Goal: Information Seeking & Learning: Learn about a topic

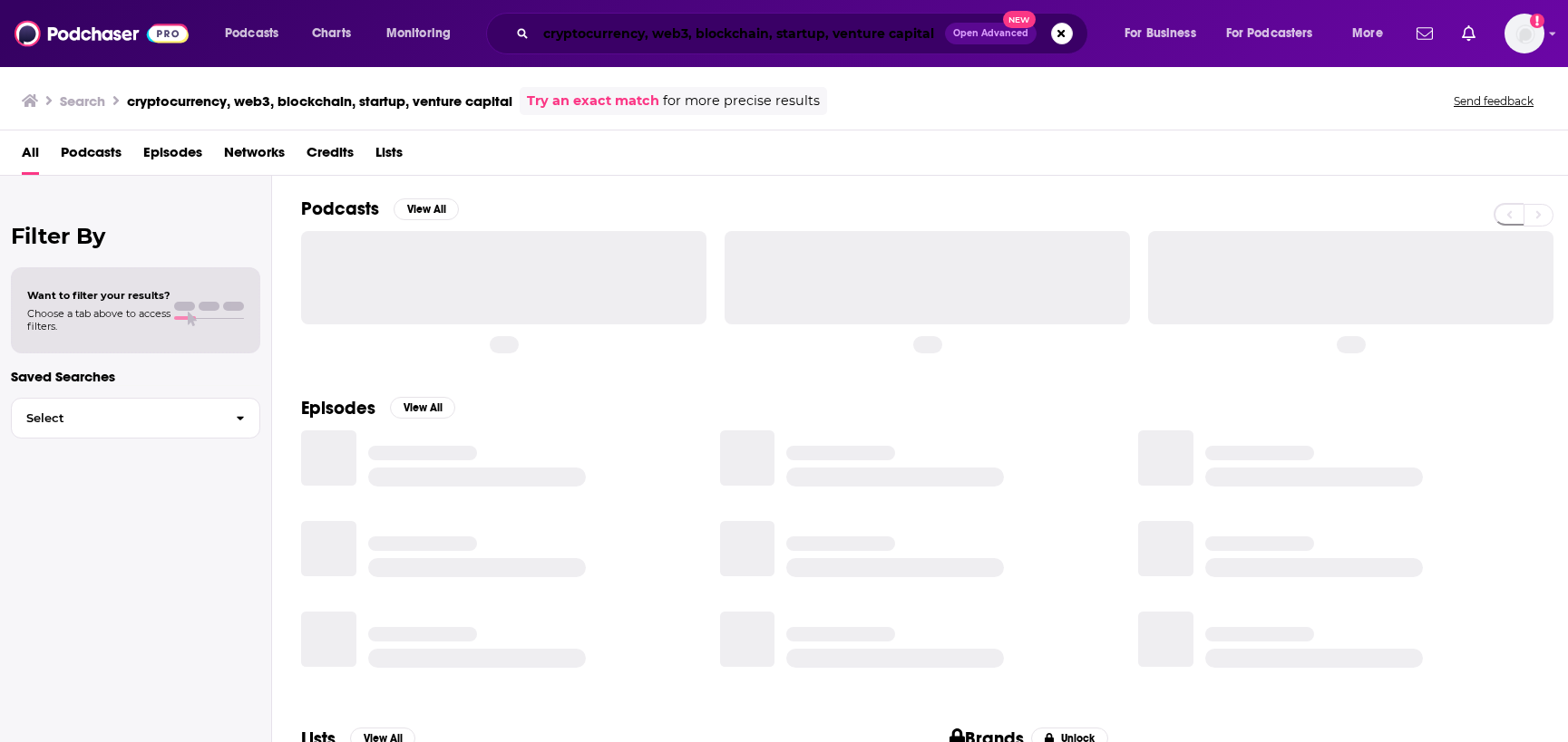
click at [559, 36] on input "cryptocurrency, web3, blockchain, startup, venture capital" at bounding box center [740, 34] width 409 height 29
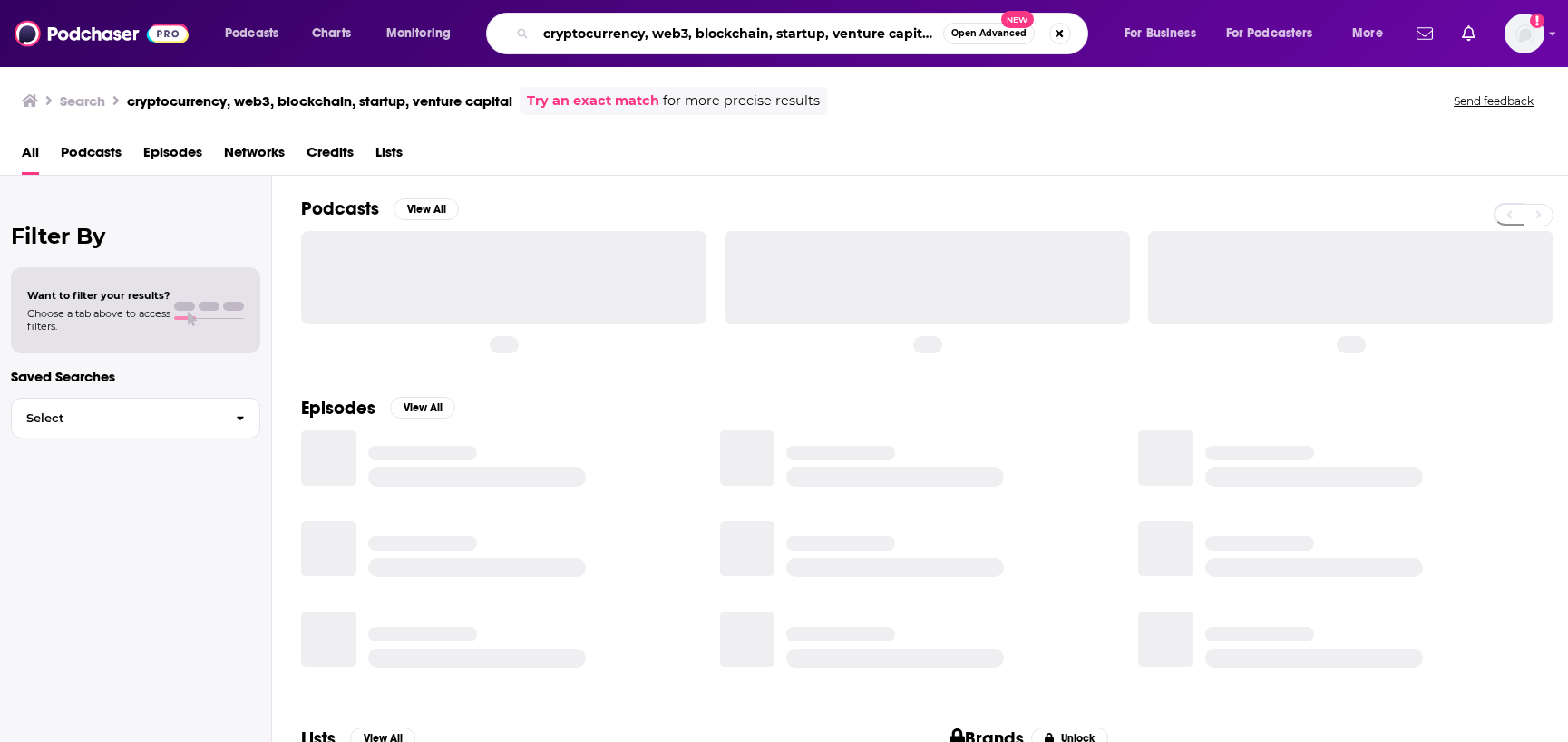
click at [559, 36] on input "cryptocurrency, web3, blockchain, startup, venture capital" at bounding box center [739, 34] width 407 height 29
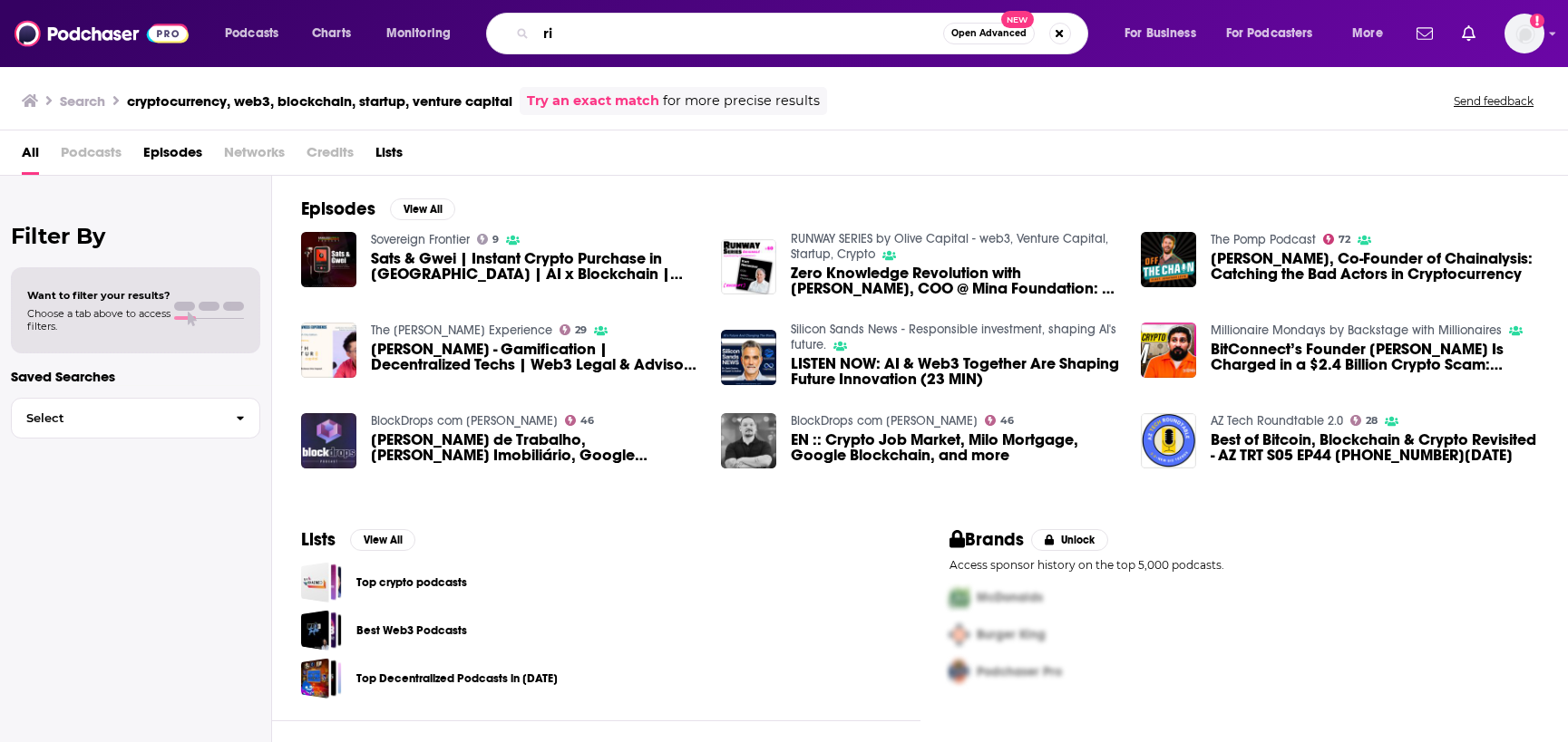
type input "r"
type input "disruptive innovators"
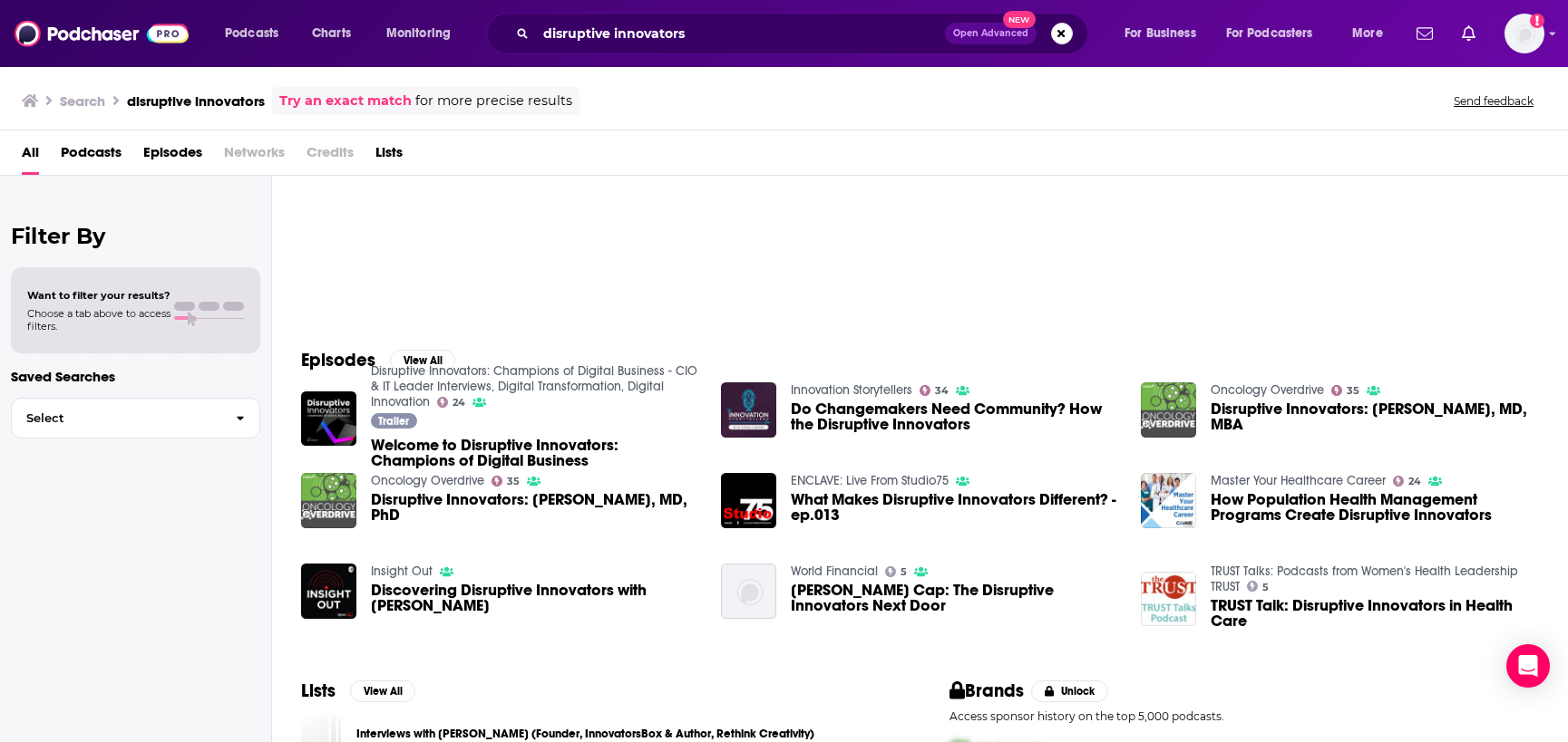
scroll to position [103, 0]
click at [434, 448] on span "Welcome to Disruptive Innovators: Champions of Digital Business" at bounding box center [535, 452] width 328 height 31
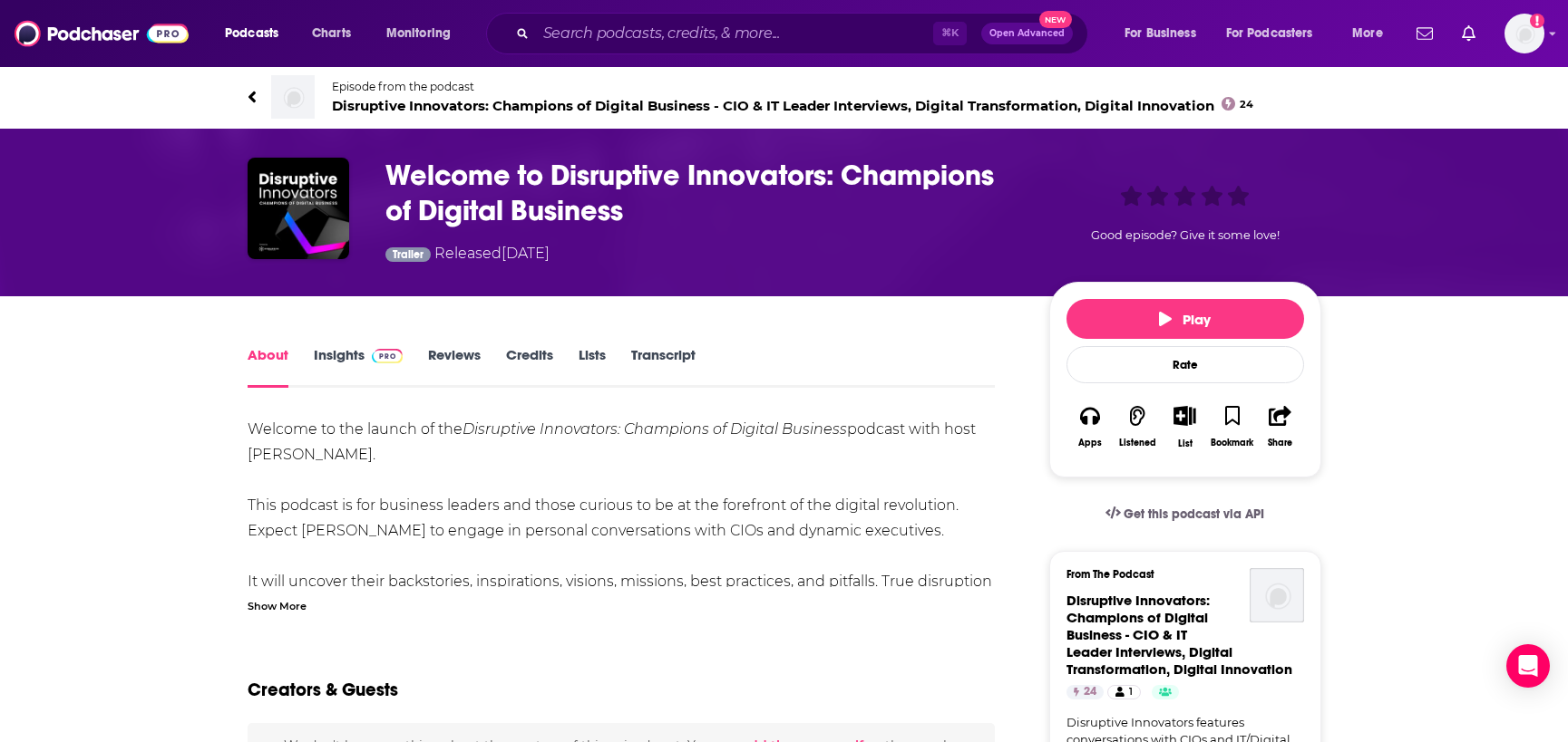
click at [384, 371] on link "Insights" at bounding box center [358, 367] width 89 height 41
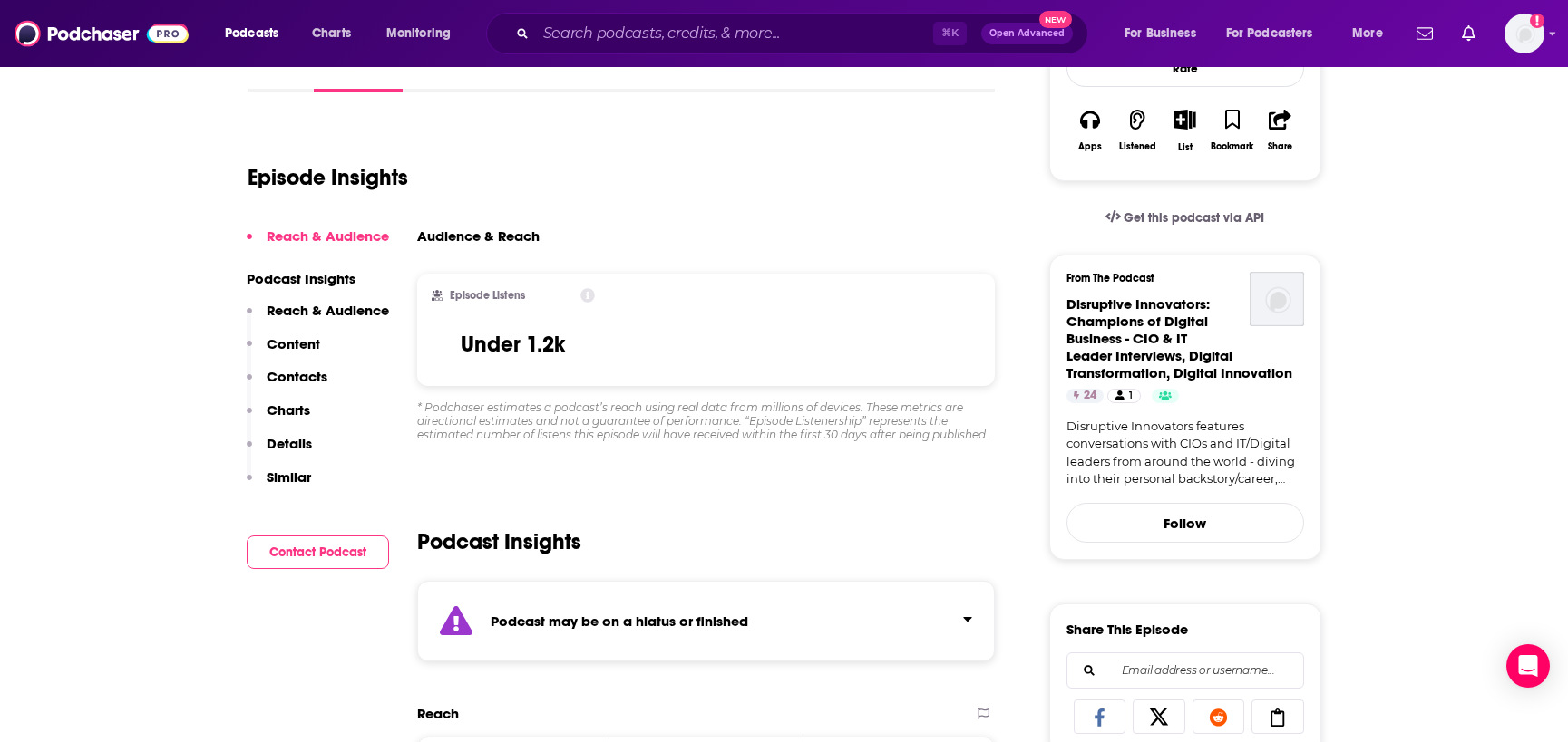
scroll to position [298, 0]
